Goal: Book appointment/travel/reservation

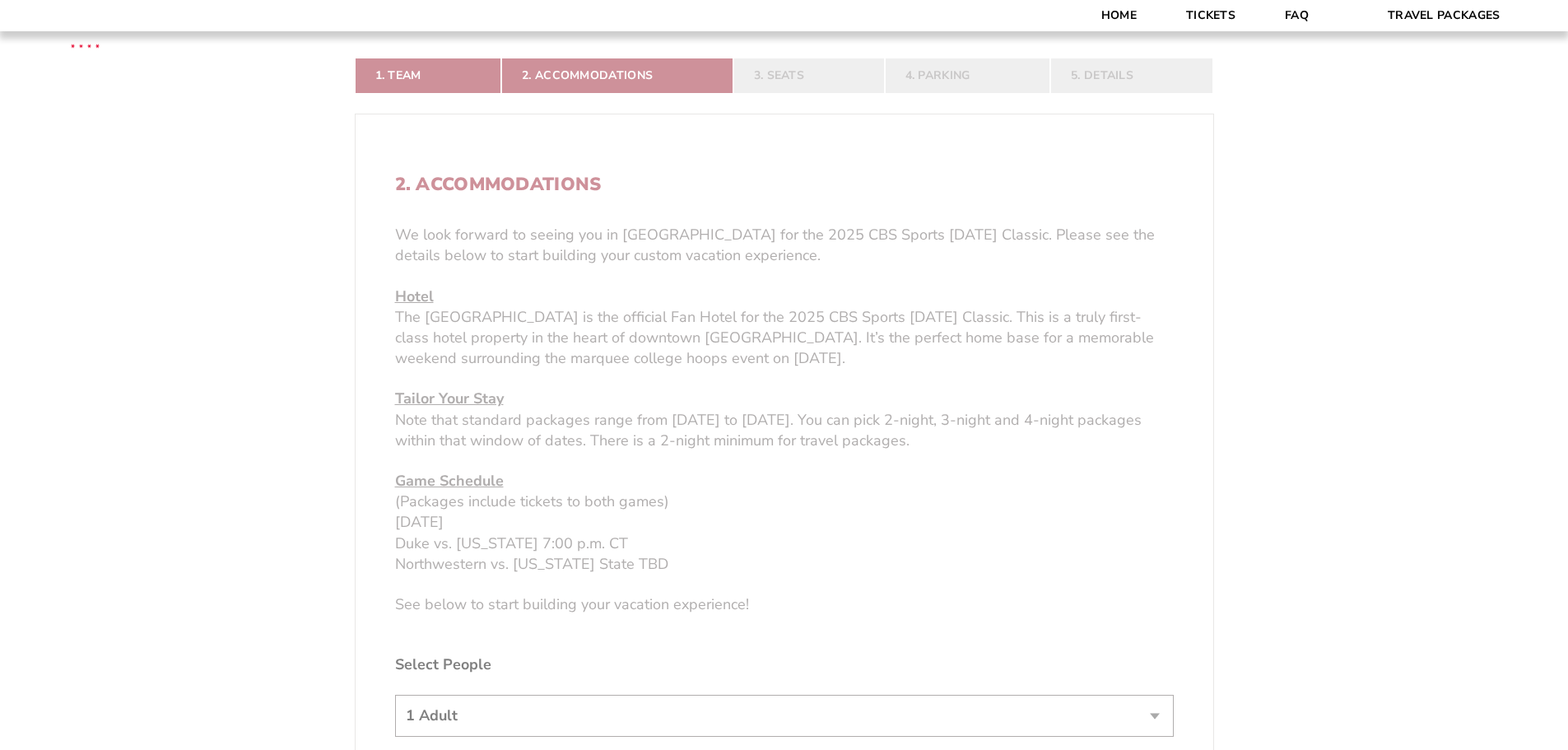
scroll to position [494, 0]
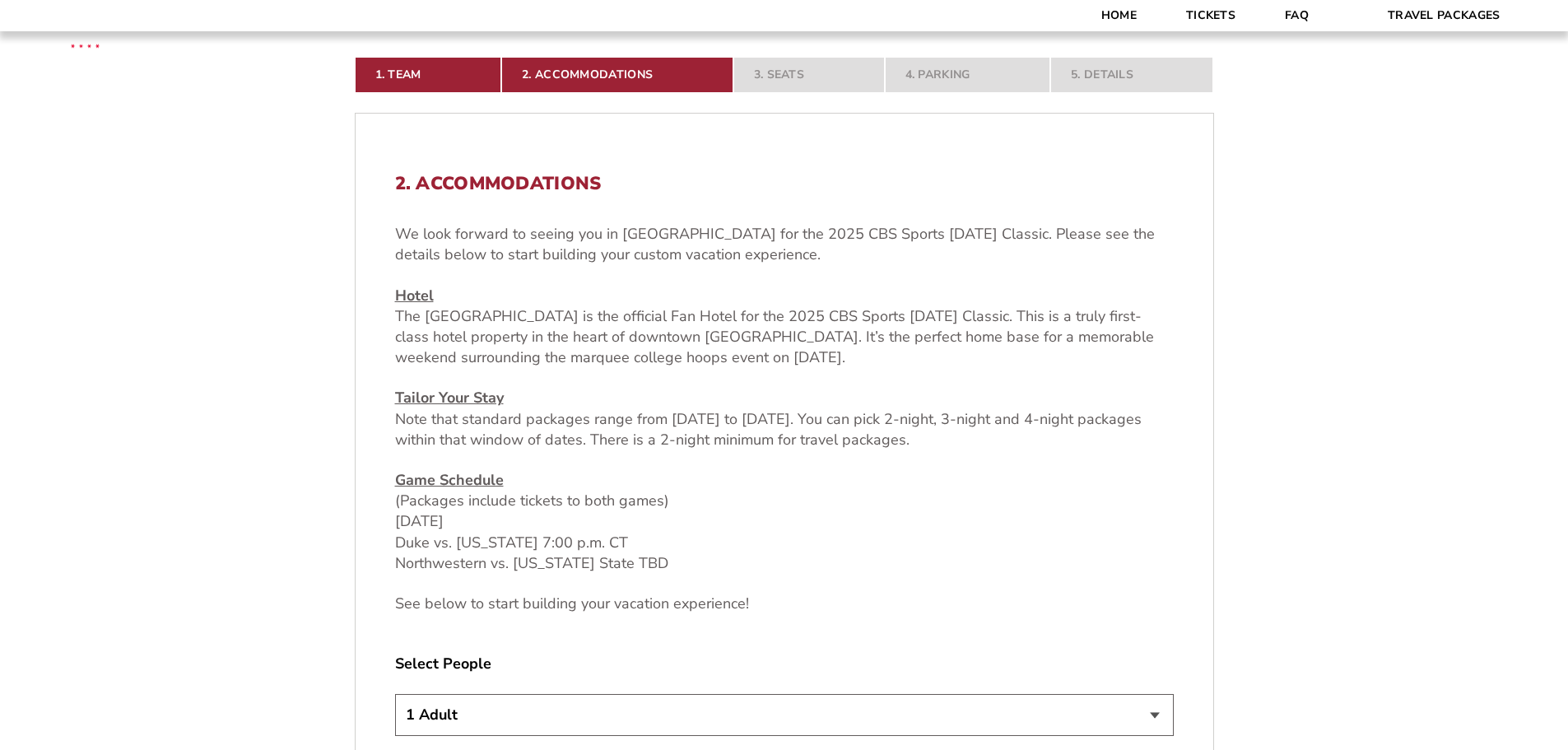
click at [583, 449] on p "Tailor Your Stay Note that standard packages range from [DATE] to [DATE]. You c…" at bounding box center [784, 419] width 779 height 63
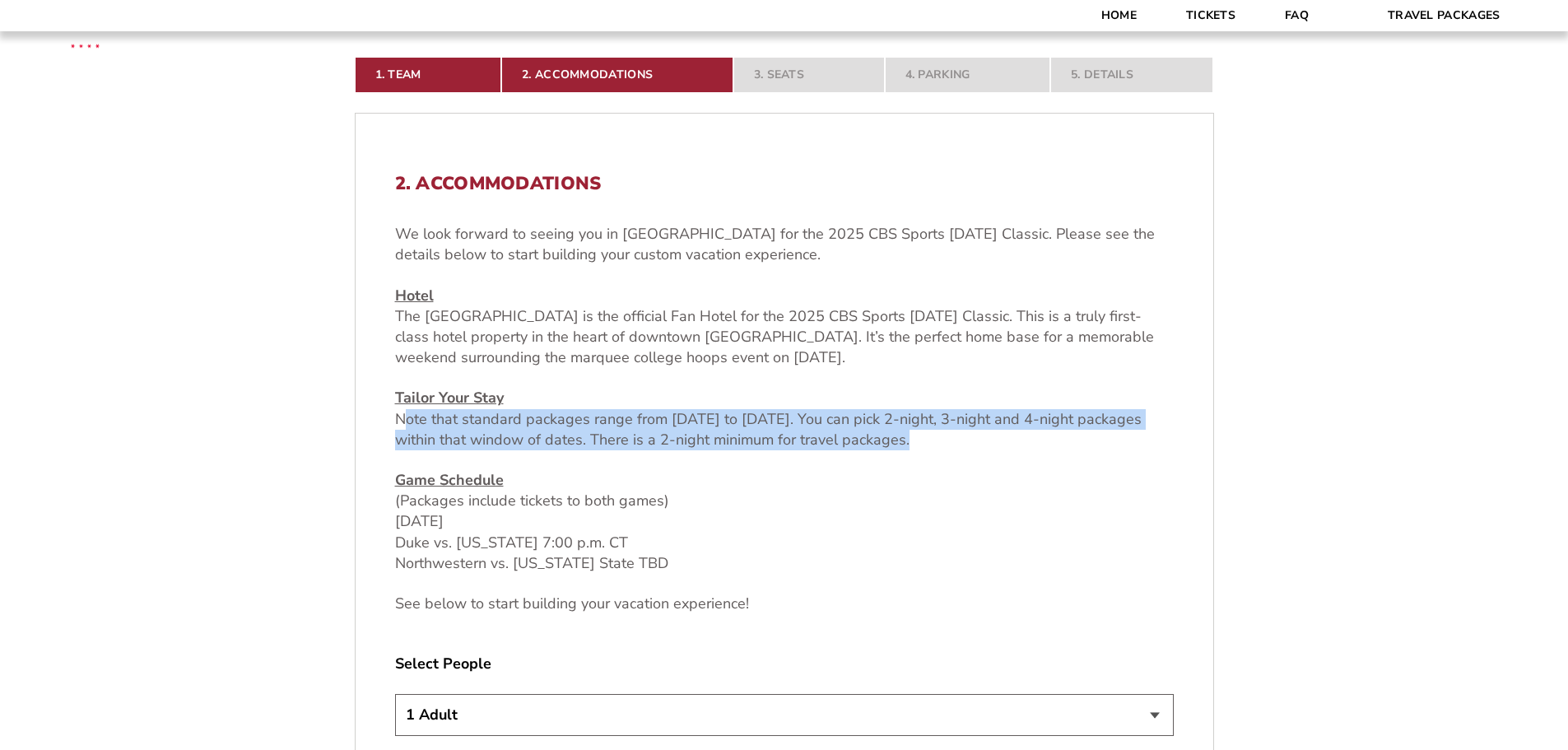
click at [583, 449] on p "Tailor Your Stay Note that standard packages range from [DATE] to [DATE]. You c…" at bounding box center [784, 419] width 779 height 63
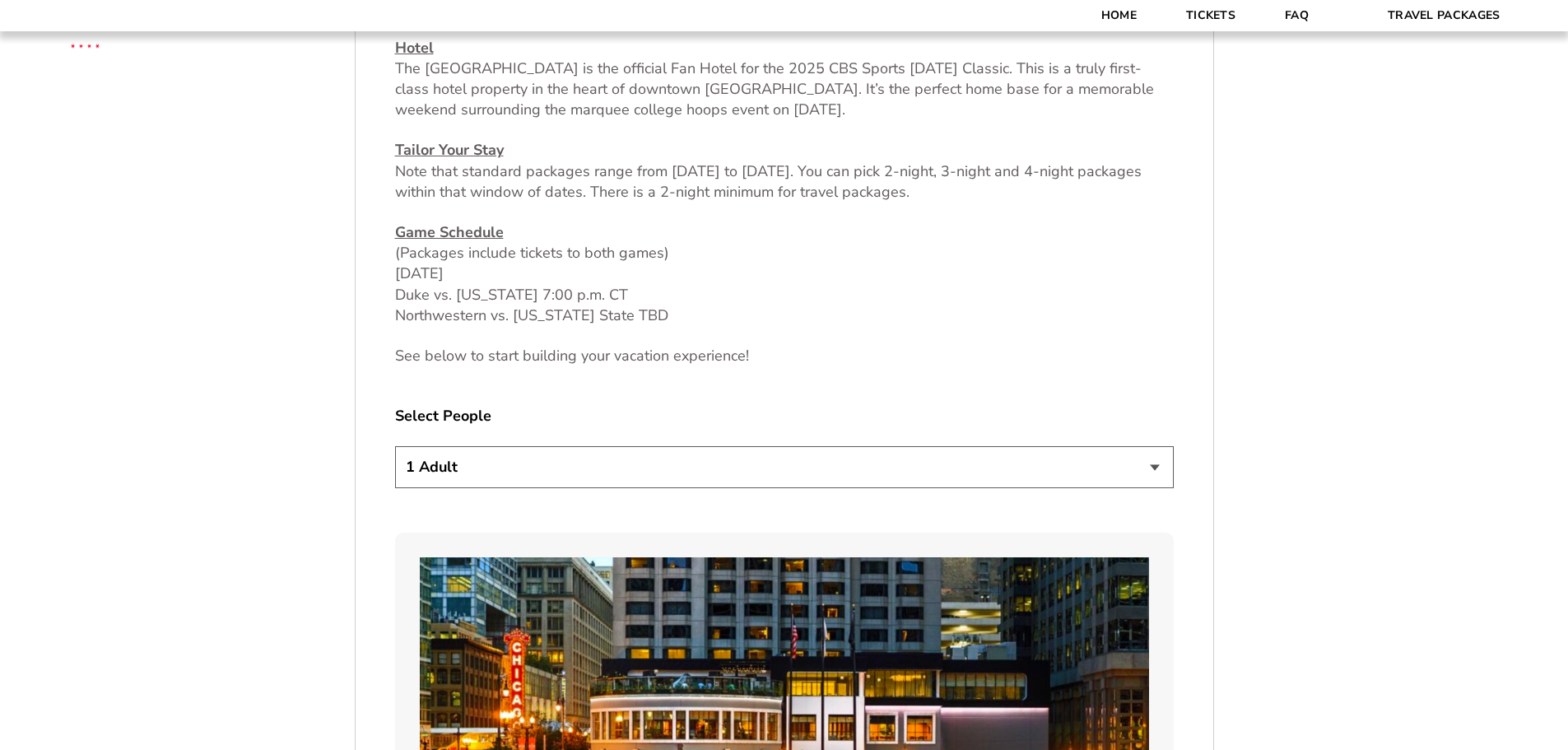
scroll to position [741, 0]
click at [507, 301] on p "Game Schedule (Packages include tickets to both games) [DATE] Duke vs. [US_STAT…" at bounding box center [784, 275] width 779 height 104
click at [512, 326] on p "Game Schedule (Packages include tickets to both games) [DATE] Duke vs. [US_STAT…" at bounding box center [784, 275] width 779 height 104
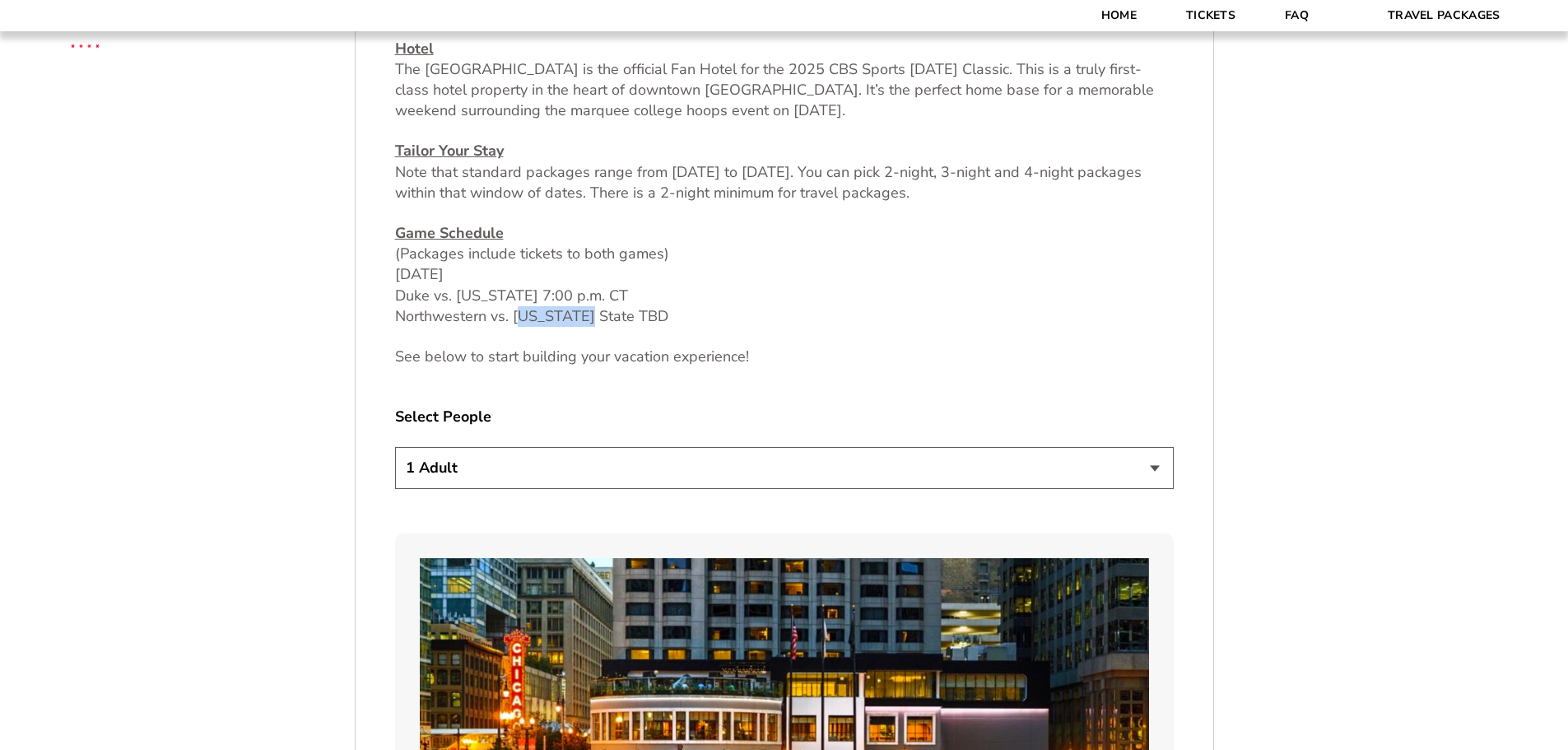
click at [512, 326] on p "Game Schedule (Packages include tickets to both games) [DATE] Duke vs. [US_STAT…" at bounding box center [784, 275] width 779 height 104
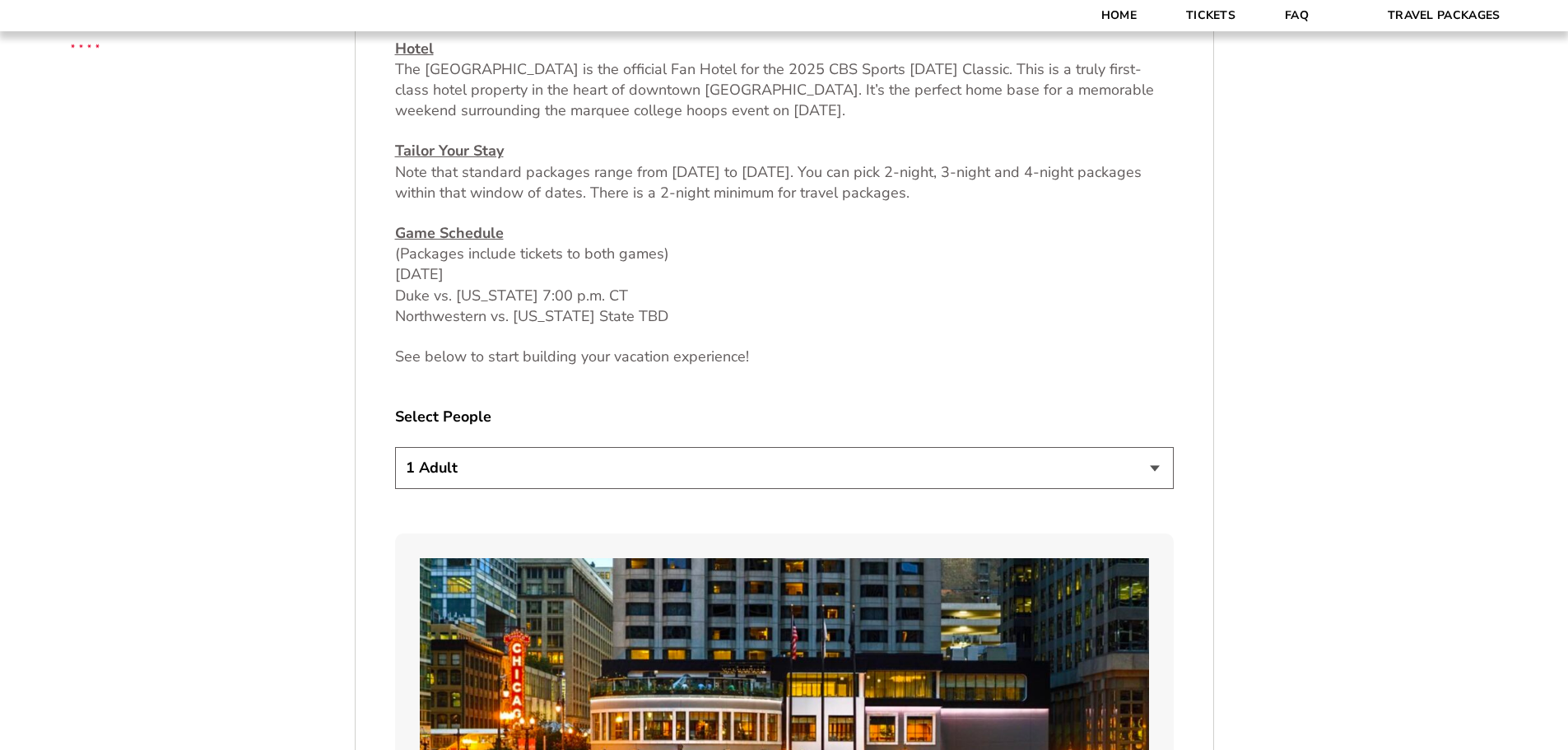
click at [483, 474] on select "1 Adult 2 Adults 3 Adults 4 Adults 2 Adults + 1 Child 2 Adults + 2 Children 2 A…" at bounding box center [784, 468] width 779 height 42
select select "2 Adults"
click at [395, 447] on select "1 Adult 2 Adults 3 Adults 4 Adults 2 Adults + 1 Child 2 Adults + 2 Children 2 A…" at bounding box center [784, 468] width 779 height 42
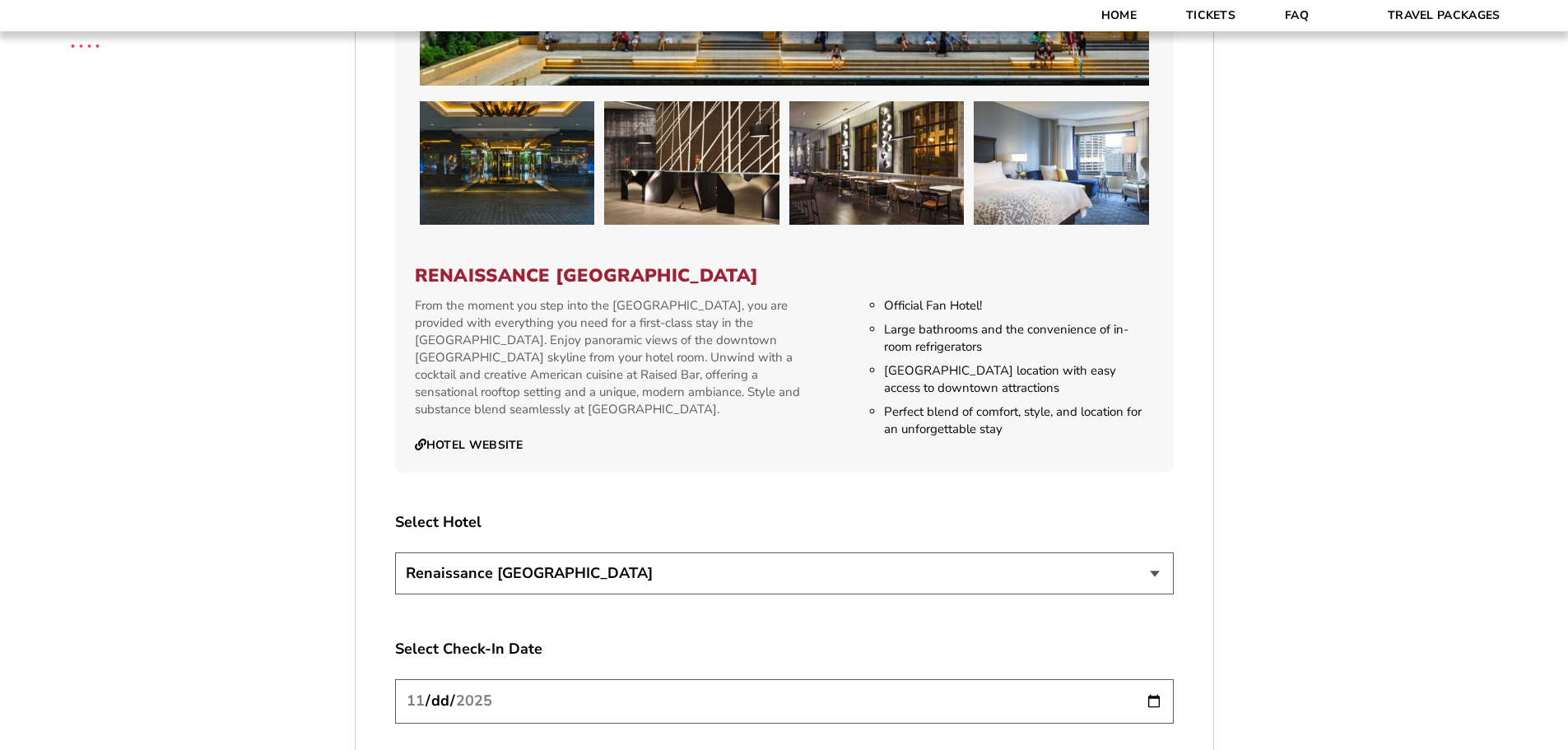
scroll to position [1894, 0]
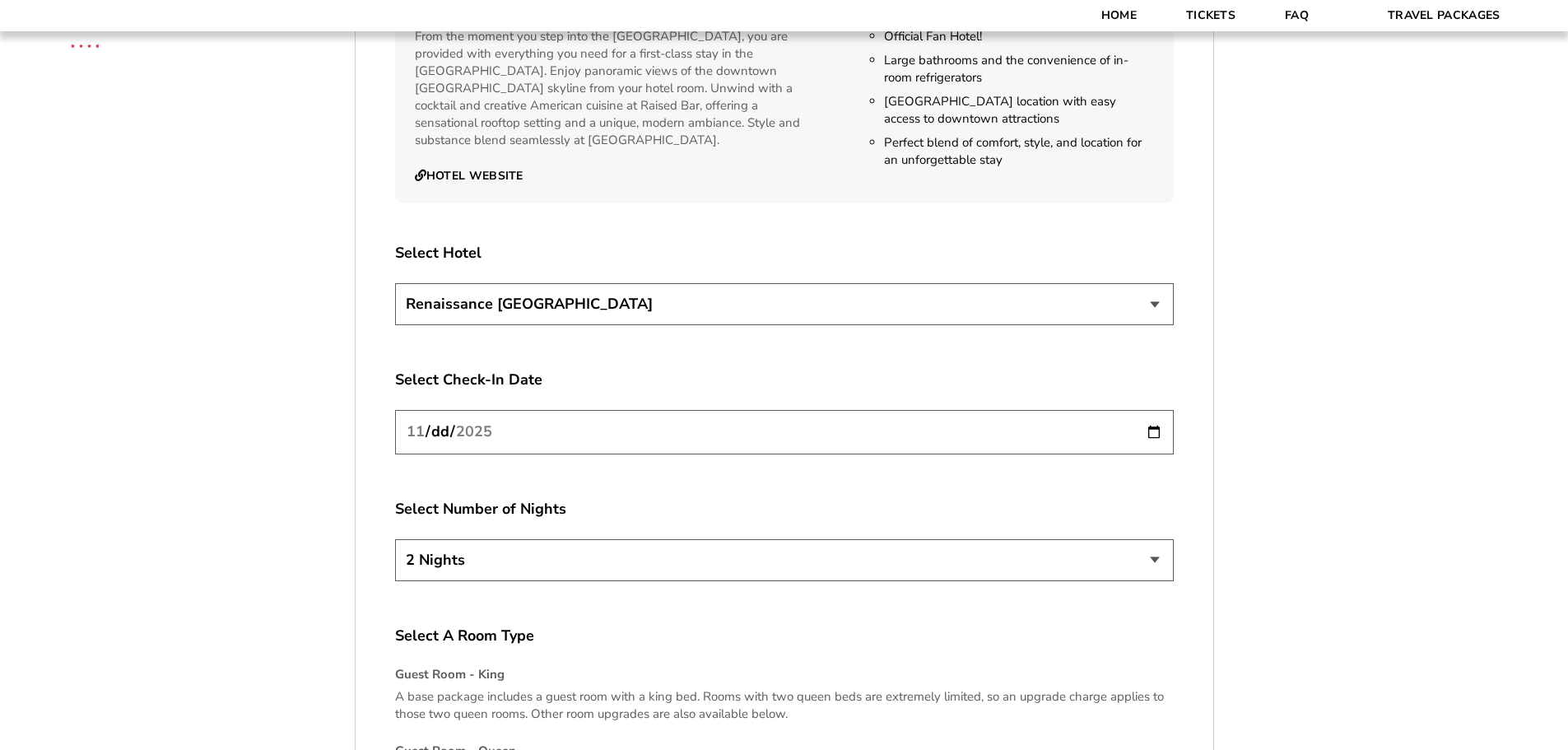
click at [816, 273] on div "Select Hotel [GEOGRAPHIC_DATA]" at bounding box center [784, 287] width 779 height 87
click at [802, 302] on select "Renaissance [GEOGRAPHIC_DATA]" at bounding box center [784, 305] width 779 height 42
click at [799, 305] on select "Renaissance [GEOGRAPHIC_DATA]" at bounding box center [784, 305] width 779 height 42
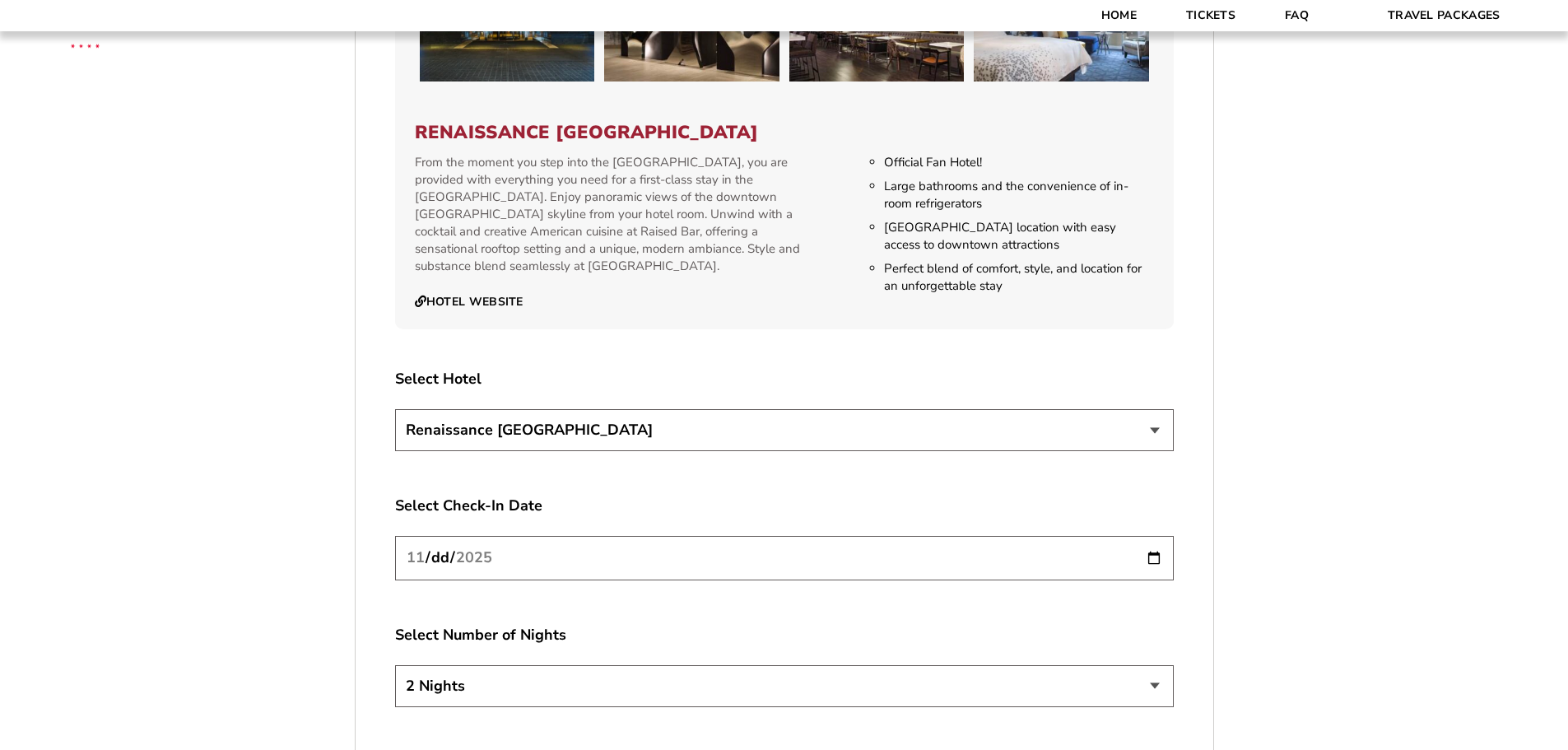
scroll to position [1977, 0]
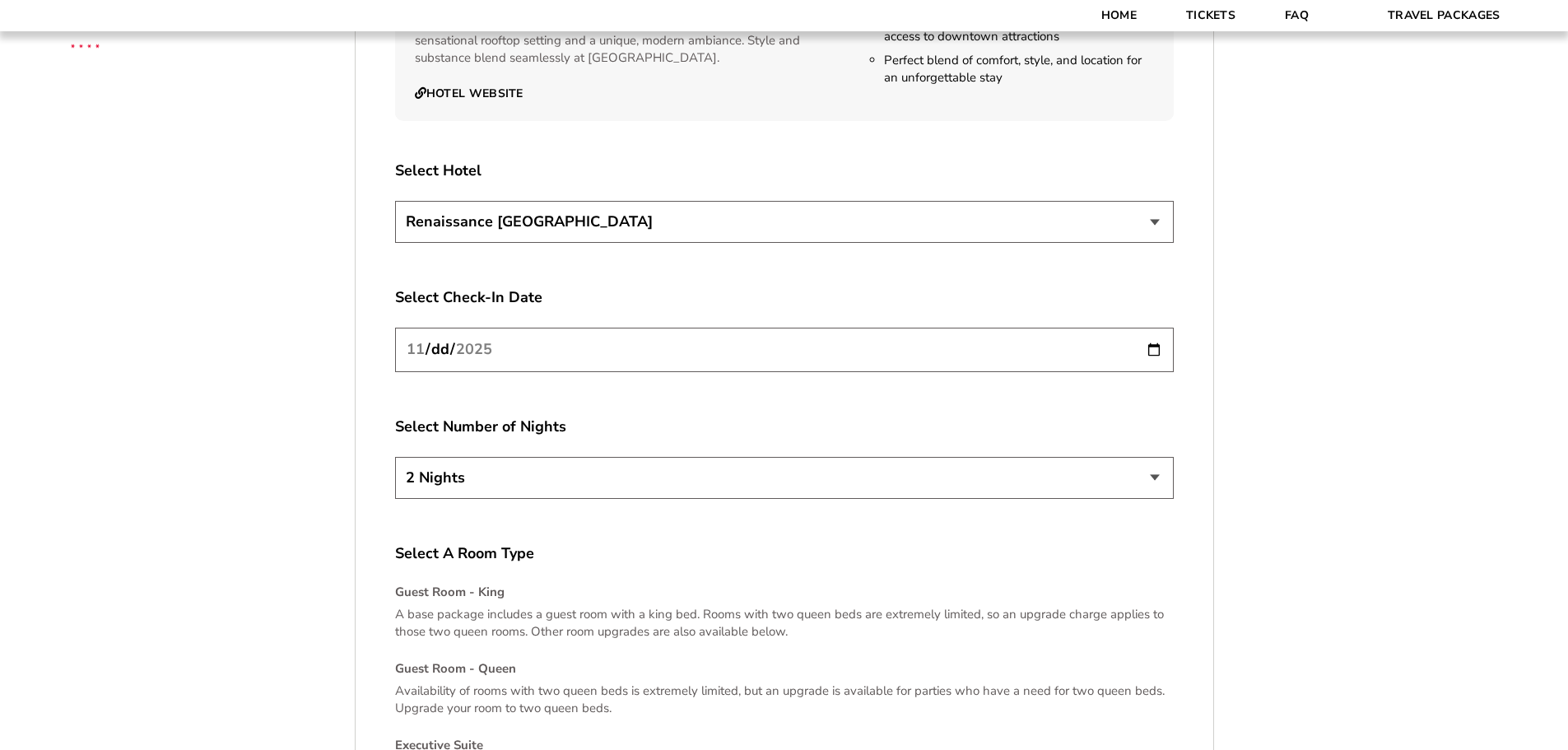
click at [729, 346] on input "[DATE]" at bounding box center [784, 350] width 779 height 44
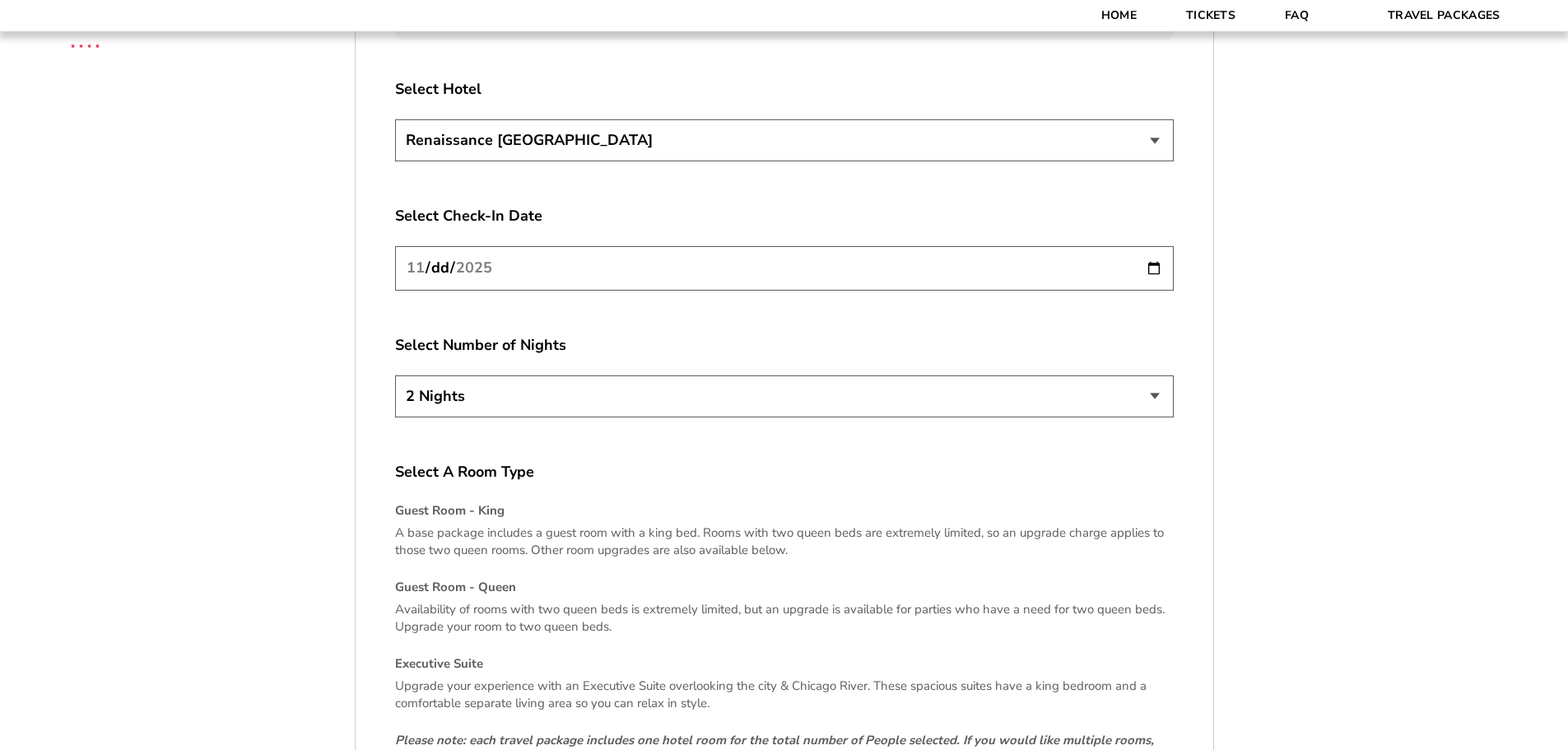
scroll to position [2059, 0]
click at [716, 370] on div "Select Number of Nights 2 Nights 3 Nights 4 Nights" at bounding box center [784, 378] width 779 height 87
click at [698, 375] on select "2 Nights 3 Nights 4 Nights" at bounding box center [784, 396] width 779 height 42
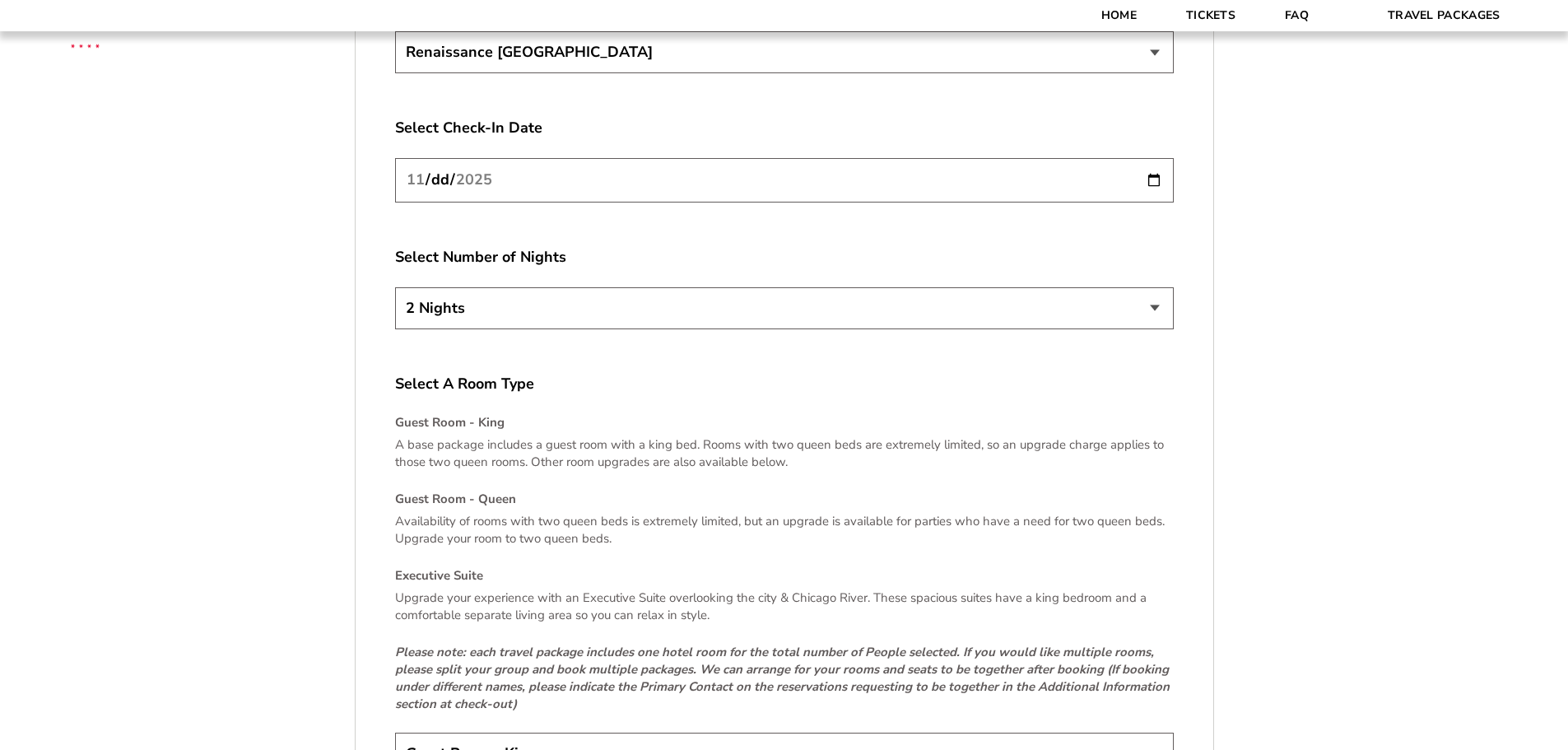
scroll to position [2141, 0]
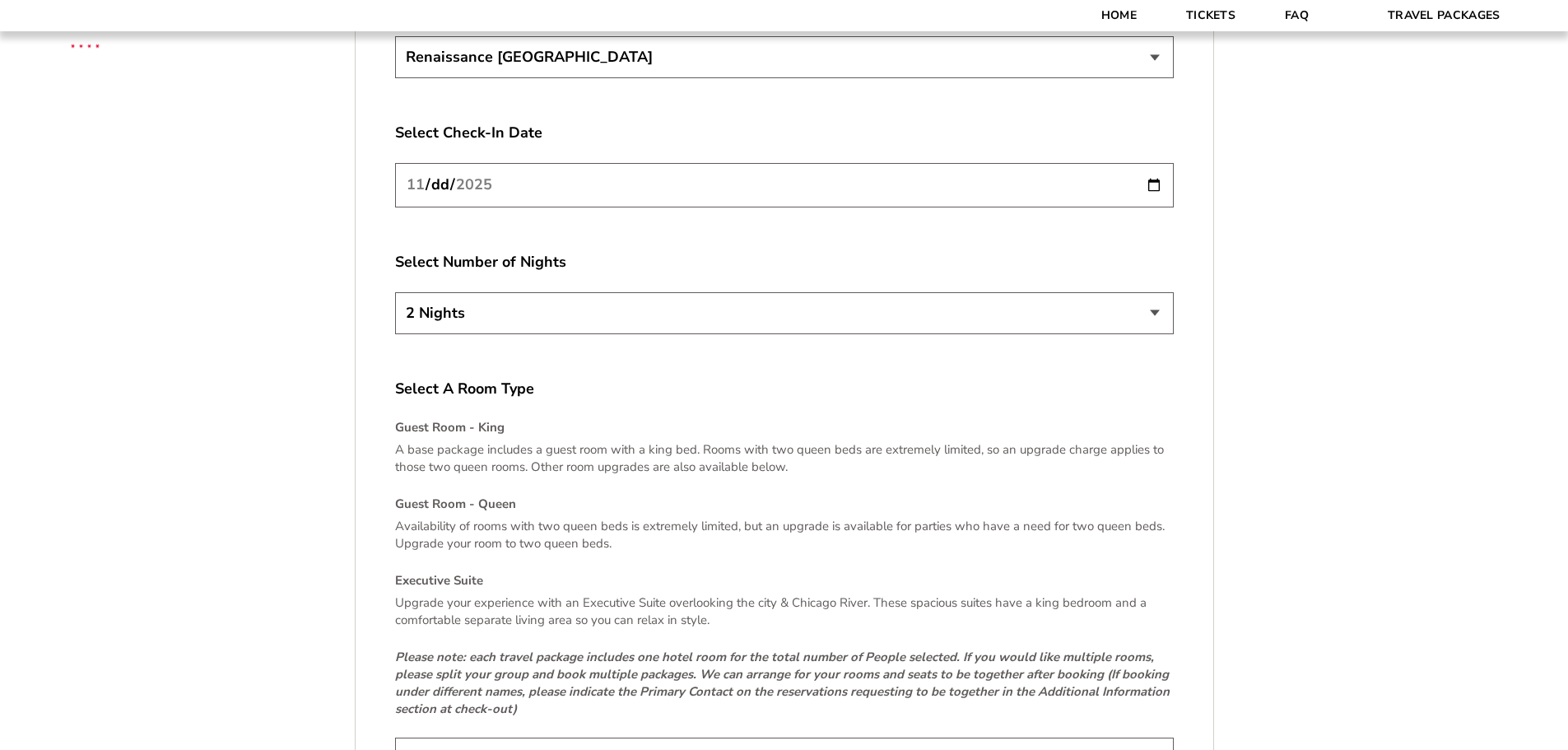
click at [676, 338] on div "2 Nights 3 Nights 4 Nights" at bounding box center [784, 315] width 779 height 47
click at [594, 338] on div "2 Nights 3 Nights 4 Nights" at bounding box center [784, 315] width 779 height 47
click at [564, 325] on select "2 Nights 3 Nights 4 Nights" at bounding box center [784, 313] width 779 height 42
select select "3 Nights"
click at [395, 292] on select "2 Nights 3 Nights 4 Nights" at bounding box center [784, 313] width 779 height 42
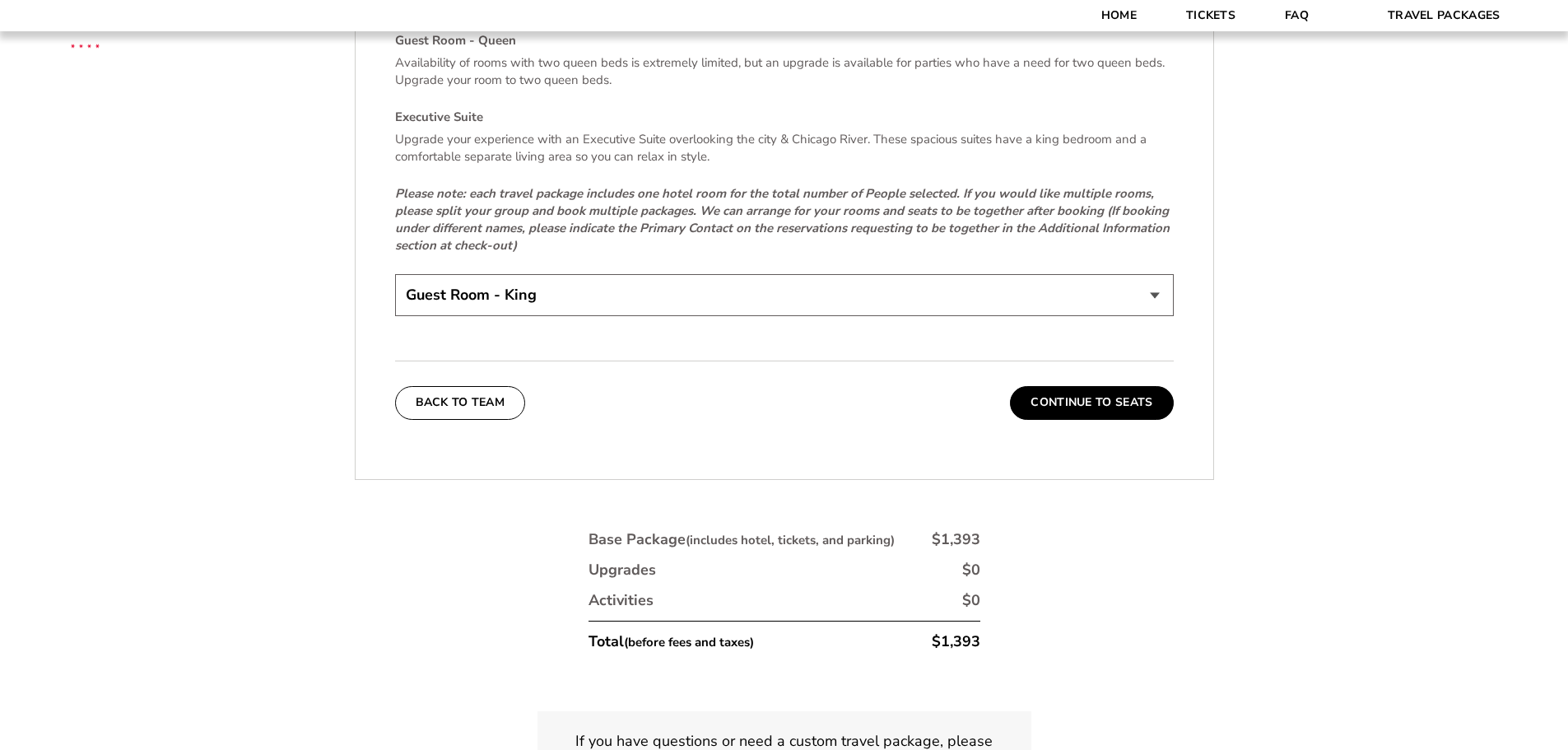
scroll to position [2553, 0]
